Goal: Information Seeking & Learning: Stay updated

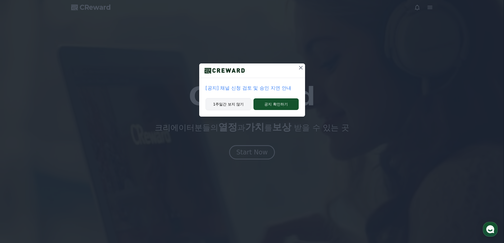
click at [224, 106] on button "1주일간 보지 않기" at bounding box center [229, 104] width 46 height 12
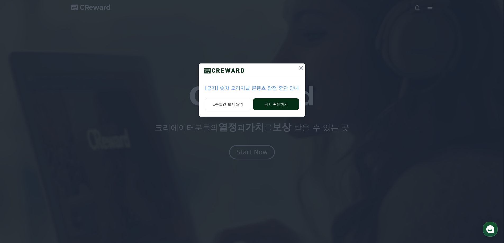
click at [278, 108] on button "공지 확인하기" at bounding box center [276, 104] width 46 height 12
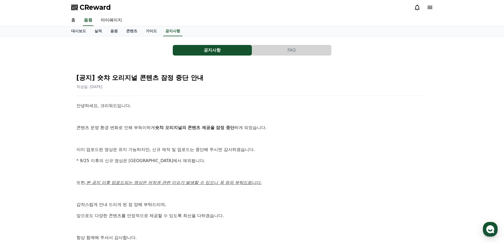
click at [278, 108] on p "안녕하세요, 크리워드입니다." at bounding box center [251, 105] width 351 height 7
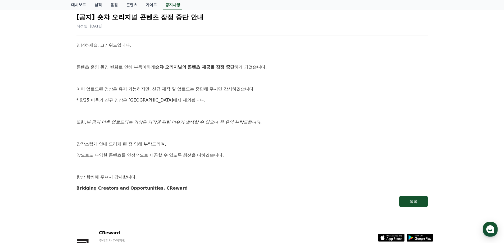
scroll to position [100, 0]
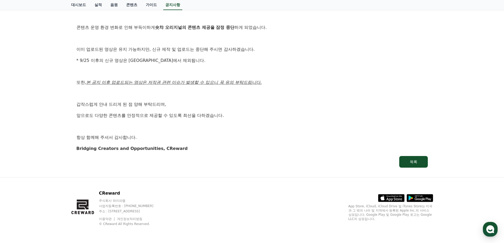
drag, startPoint x: 110, startPoint y: 93, endPoint x: 158, endPoint y: 96, distance: 48.5
click at [156, 95] on p at bounding box center [251, 93] width 351 height 7
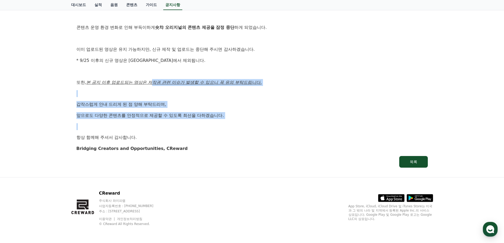
drag, startPoint x: 168, startPoint y: 85, endPoint x: 164, endPoint y: 123, distance: 38.3
click at [164, 123] on div "안녕하세요, 크리워드입니다. 콘텐츠 운영 환경 변화로 인해 부득이하게 숏챠 오리지널의 콘텐츠 제공을 잠정 중단 하게 되었습니다. 이미 업로드된…" at bounding box center [251, 77] width 351 height 150
click at [165, 125] on p at bounding box center [251, 126] width 351 height 7
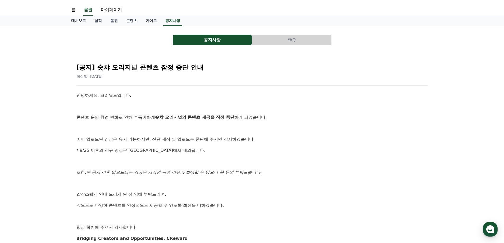
scroll to position [0, 0]
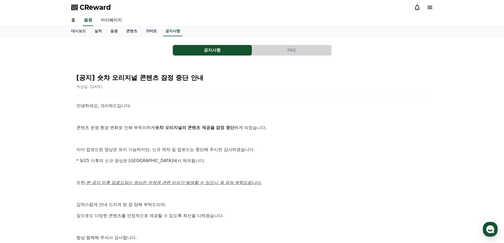
click at [149, 32] on link "가이드" at bounding box center [151, 31] width 20 height 10
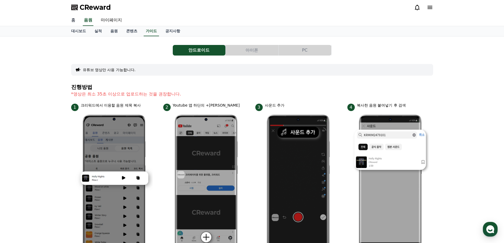
click at [74, 19] on link "홈" at bounding box center [73, 20] width 13 height 11
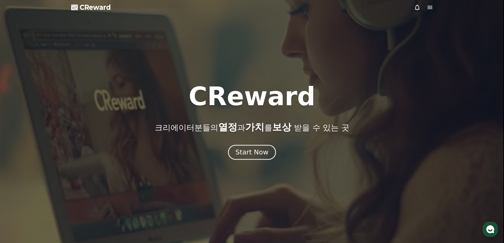
click at [261, 151] on div "Start Now" at bounding box center [251, 152] width 33 height 9
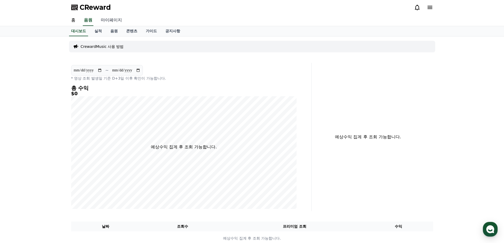
click at [113, 19] on link "마이페이지" at bounding box center [112, 20] width 30 height 11
select select "**********"
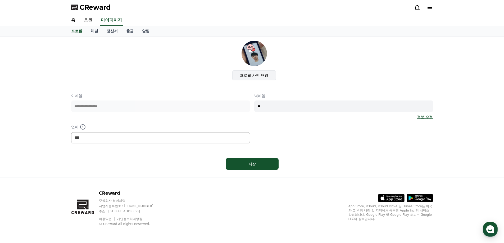
click at [252, 77] on label "프로필 사진 변경" at bounding box center [254, 75] width 44 height 10
click at [0, 0] on input "프로필 사진 변경" at bounding box center [0, 0] width 0 height 0
click at [93, 17] on link "음원" at bounding box center [88, 20] width 17 height 11
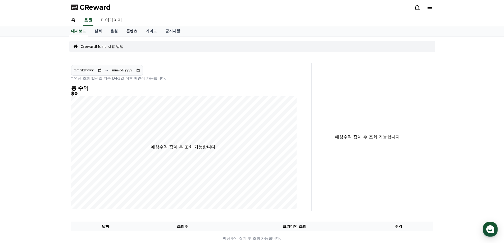
click at [129, 33] on link "콘텐츠" at bounding box center [132, 31] width 20 height 10
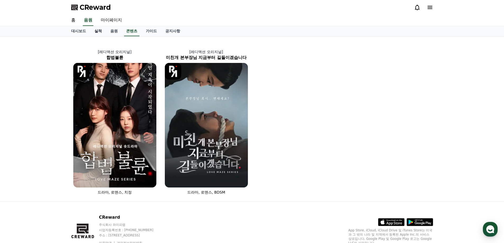
click at [101, 34] on link "실적" at bounding box center [98, 31] width 16 height 10
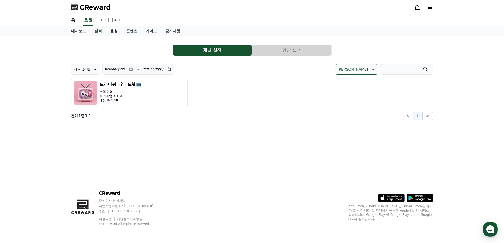
click at [112, 31] on link "음원" at bounding box center [114, 31] width 16 height 10
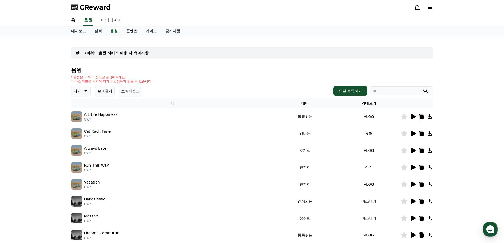
click at [123, 31] on link "콘텐츠" at bounding box center [132, 31] width 20 height 10
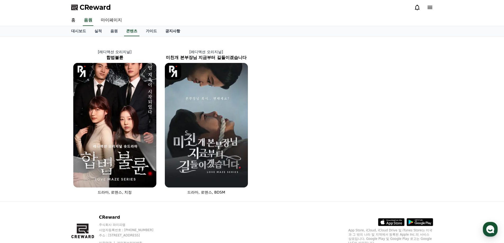
click at [173, 30] on link "공지사항" at bounding box center [172, 31] width 23 height 10
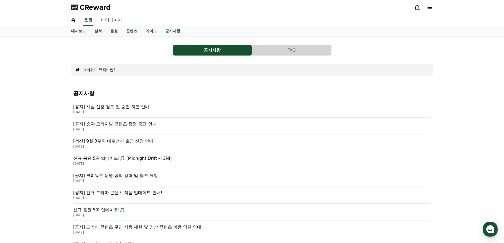
click at [156, 123] on p "[공지] 숏챠 오리지널 콘텐츠 잠정 중단 안내" at bounding box center [252, 124] width 358 height 6
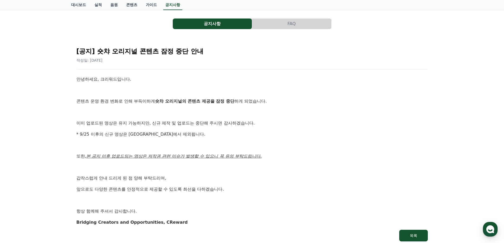
scroll to position [100, 0]
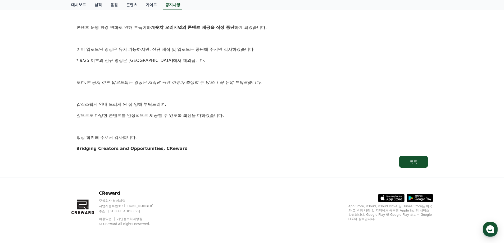
click at [227, 86] on div "안녕하세요, 크리워드입니다. 콘텐츠 운영 환경 변화로 인해 부득이하게 숏챠 오리지널의 콘텐츠 제공을 잠정 중단 하게 되었습니다. 이미 업로드된…" at bounding box center [251, 77] width 351 height 150
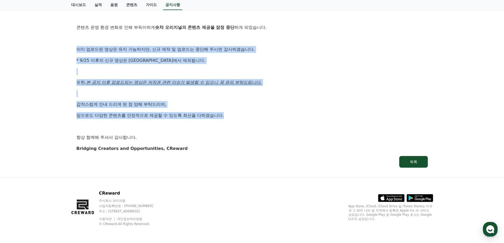
drag, startPoint x: 234, startPoint y: 108, endPoint x: 54, endPoint y: 46, distance: 190.7
click at [54, 46] on div "공지사항 FAQ [공지] 숏챠 오리지널 콘텐츠 잠정 중단 안내 작성일: [DATE] 안녕하세요, 크리워드입니다. 콘텐츠 운영 환경 변화로 인해…" at bounding box center [252, 56] width 504 height 241
click at [225, 105] on p "갑작스럽게 안내 드리게 된 점 양해 부탁드리며," at bounding box center [251, 104] width 351 height 7
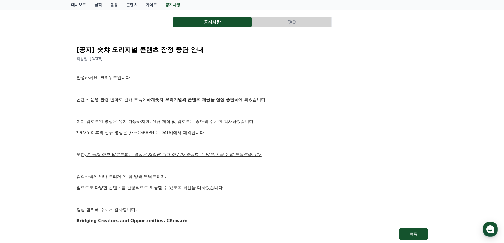
scroll to position [21, 0]
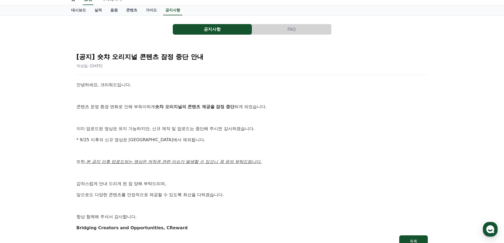
click at [234, 125] on div "안녕하세요, 크리워드입니다. 콘텐츠 운영 환경 변화로 인해 부득이하게 숏챠 오리지널의 콘텐츠 제공을 잠정 중단 하게 되었습니다. 이미 업로드된…" at bounding box center [251, 156] width 351 height 150
click at [242, 130] on p "이미 업로드된 영상은 유지 가능하지만, 신규 제작 및 업로드는 중단해 주시면 감사하겠습니다." at bounding box center [251, 128] width 351 height 7
drag, startPoint x: 83, startPoint y: 128, endPoint x: 237, endPoint y: 117, distance: 154.6
click at [237, 117] on div "안녕하세요, 크리워드입니다. 콘텐츠 운영 환경 변화로 인해 부득이하게 숏챠 오리지널의 콘텐츠 제공을 잠정 중단 하게 되었습니다. 이미 업로드된…" at bounding box center [251, 156] width 351 height 150
click at [237, 117] on p at bounding box center [251, 118] width 351 height 7
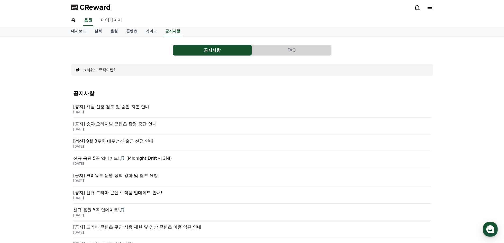
click at [135, 126] on p "[공지] 숏챠 오리지널 콘텐츠 잠정 중단 안내" at bounding box center [252, 124] width 358 height 6
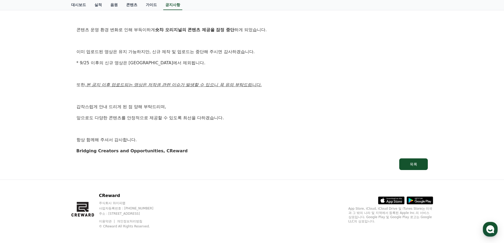
scroll to position [100, 0]
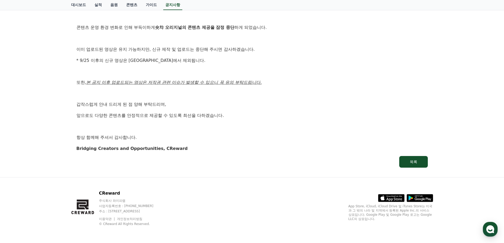
click at [261, 101] on div "안녕하세요, 크리워드입니다. 콘텐츠 운영 환경 변화로 인해 부득이하게 숏챠 오리지널의 콘텐츠 제공을 잠정 중단 하게 되었습니다. 이미 업로드된…" at bounding box center [251, 77] width 351 height 150
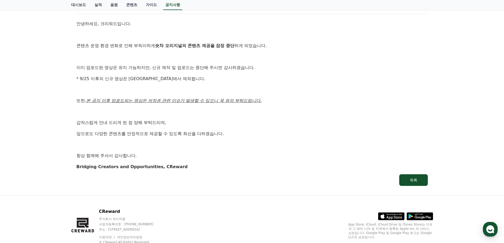
scroll to position [47, 0]
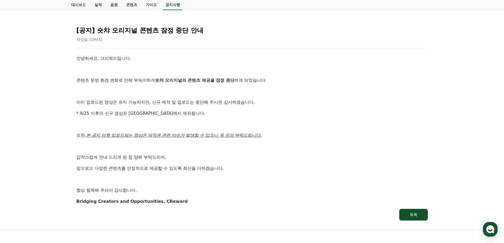
click at [181, 65] on div "안녕하세요, 크리워드입니다. 콘텐츠 운영 환경 변화로 인해 부득이하게 숏챠 오리지널의 콘텐츠 제공을 잠정 중단 하게 되었습니다. 이미 업로드된…" at bounding box center [251, 130] width 351 height 150
drag, startPoint x: 4, startPoint y: 143, endPoint x: 1, endPoint y: 146, distance: 4.7
click at [4, 143] on div "공지사항 FAQ [공지] 숏챠 오리지널 콘텐츠 잠정 중단 안내 작성일: [DATE] 안녕하세요, 크리워드입니다. 콘텐츠 운영 환경 변화로 인해…" at bounding box center [252, 109] width 504 height 241
click at [304, 62] on p "안녕하세요, 크리워드입니다." at bounding box center [251, 58] width 351 height 7
click at [280, 109] on div "안녕하세요, 크리워드입니다. 콘텐츠 운영 환경 변화로 인해 부득이하게 숏챠 오리지널의 콘텐츠 제공을 잠정 중단 하게 되었습니다. 이미 업로드된…" at bounding box center [251, 130] width 351 height 150
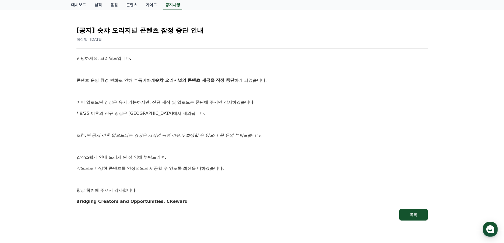
click at [195, 150] on div "안녕하세요, 크리워드입니다. 콘텐츠 운영 환경 변화로 인해 부득이하게 숏챠 오리지널의 콘텐츠 제공을 잠정 중단 하게 되었습니다. 이미 업로드된…" at bounding box center [251, 130] width 351 height 150
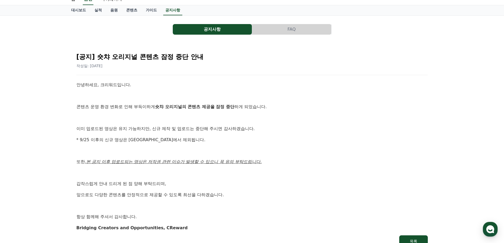
scroll to position [0, 0]
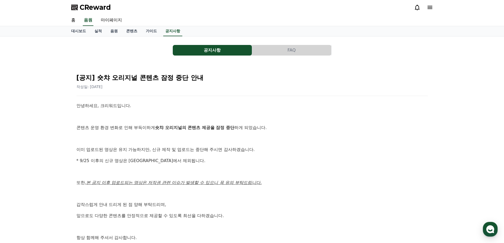
click at [275, 51] on button "FAQ" at bounding box center [291, 50] width 79 height 11
click at [275, 52] on button "FAQ" at bounding box center [291, 50] width 79 height 11
click at [235, 47] on button "공지사항" at bounding box center [212, 50] width 79 height 11
click at [172, 34] on link "공지사항" at bounding box center [172, 31] width 19 height 10
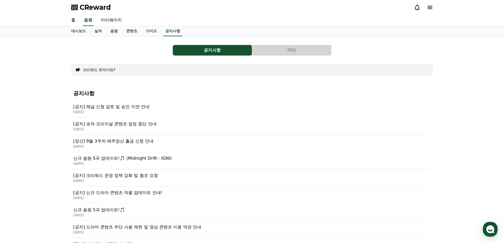
click at [206, 57] on div "공지사항 FAQ 크리워드 뮤직이란? 공지사항 [공지] 채널 신청 검토 및 승인 지연 안내 [DATE] [공지] 숏챠 오리지널 콘텐츠 잠정 중단…" at bounding box center [252, 203] width 362 height 324
click at [83, 11] on span "CReward" at bounding box center [95, 7] width 31 height 8
click at [91, 8] on span "CReward" at bounding box center [95, 7] width 31 height 8
